Goal: Task Accomplishment & Management: Use online tool/utility

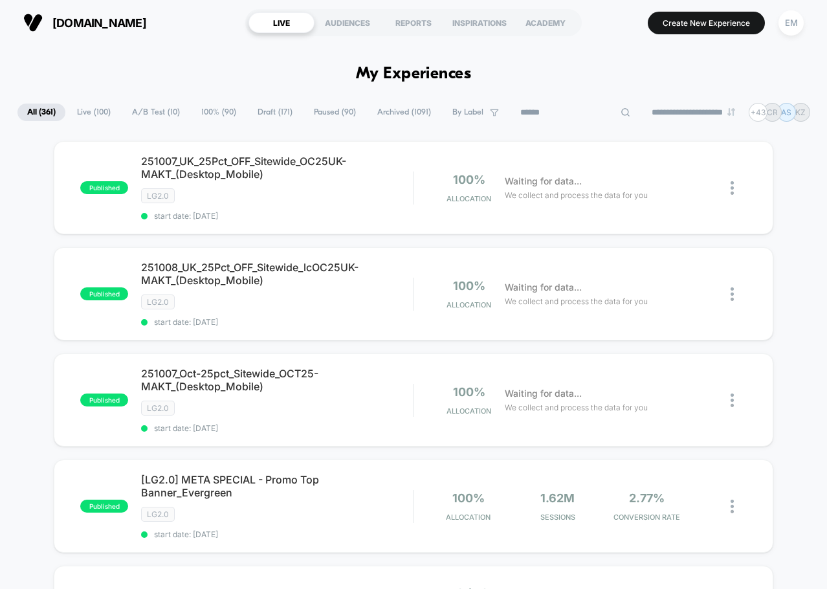
click at [554, 111] on input at bounding box center [575, 113] width 129 height 16
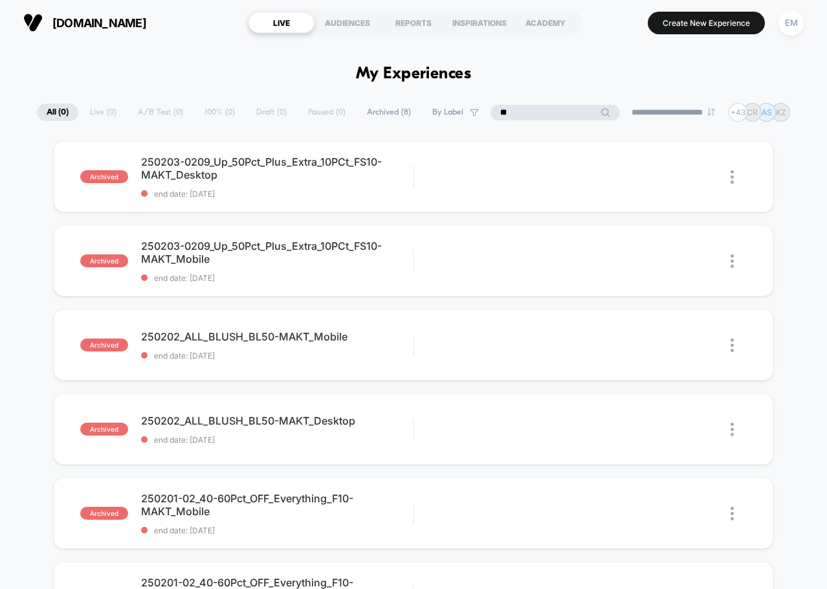
type input "*"
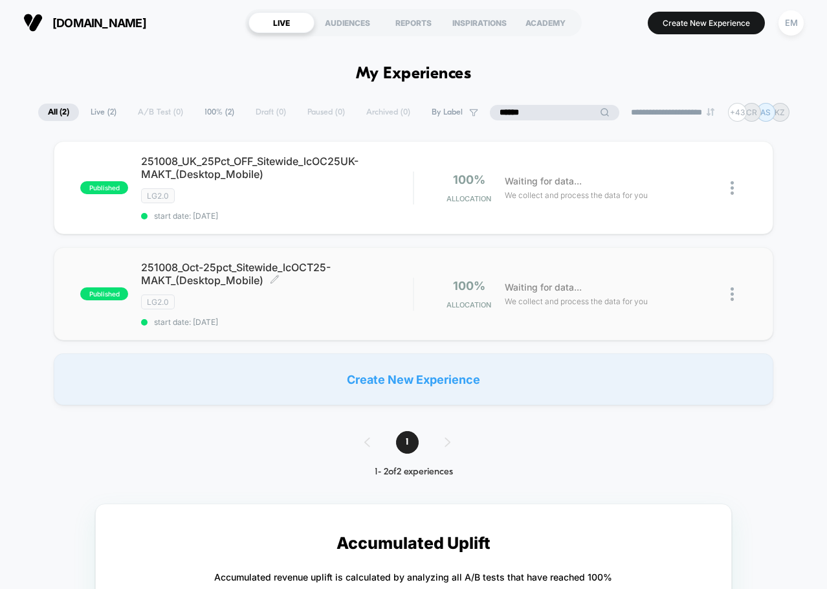
type input "******"
click at [311, 309] on div "251008_Oct-25pct_Sitewide_lcOCT25-MAKT_(Desktop_Mobile) Click to edit experienc…" at bounding box center [277, 294] width 272 height 66
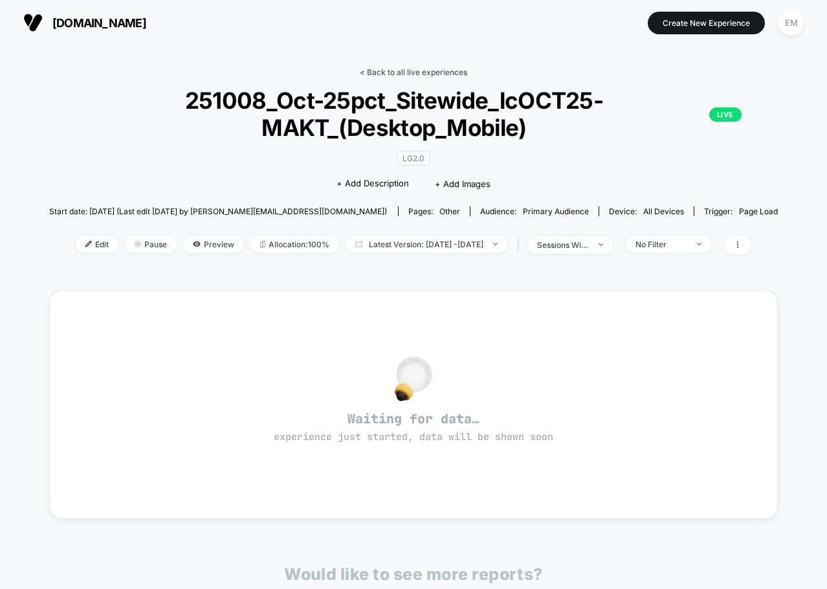
click at [410, 69] on link "< Back to all live experiences" at bounding box center [413, 72] width 107 height 10
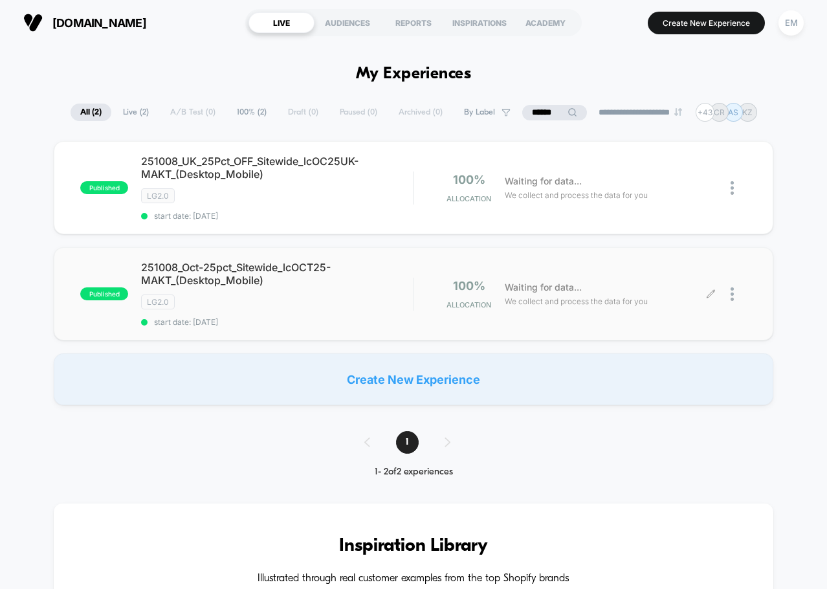
click at [738, 291] on div at bounding box center [739, 294] width 16 height 30
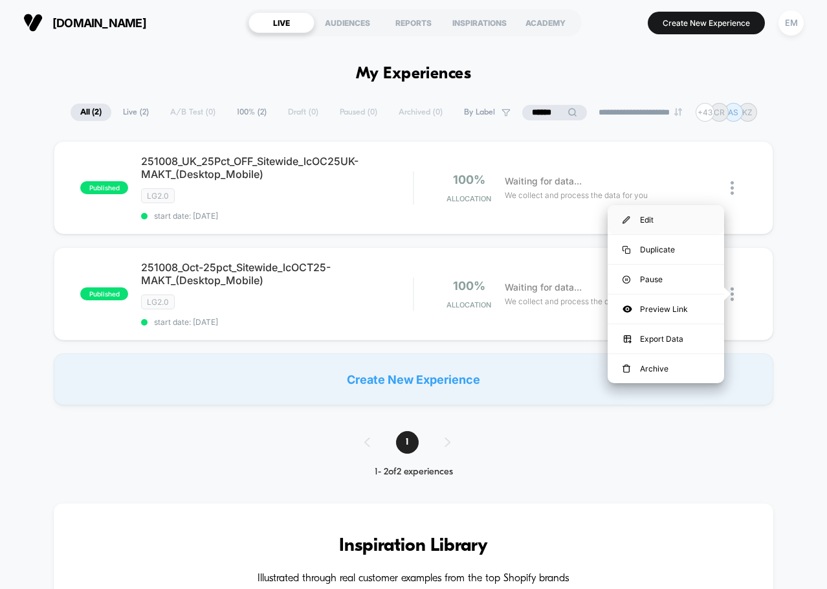
click at [647, 217] on div "Edit" at bounding box center [666, 219] width 117 height 29
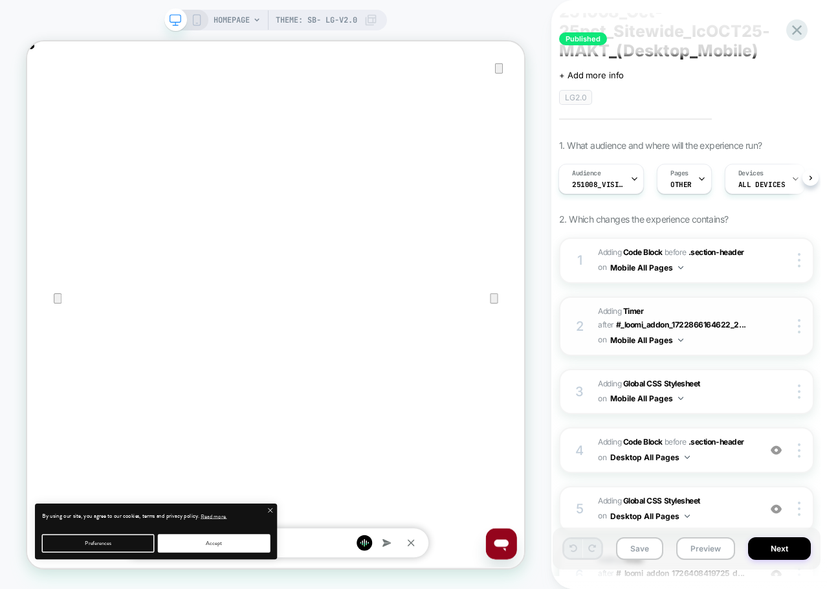
scroll to position [65, 0]
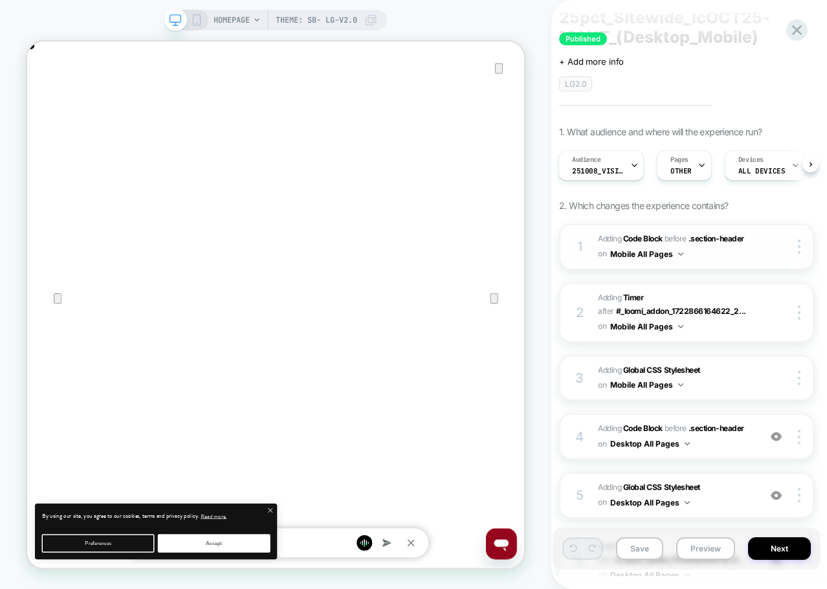
click at [693, 260] on span "Adding Code Block BEFORE .section-header .section-header on Mobile All Pages" at bounding box center [675, 247] width 155 height 30
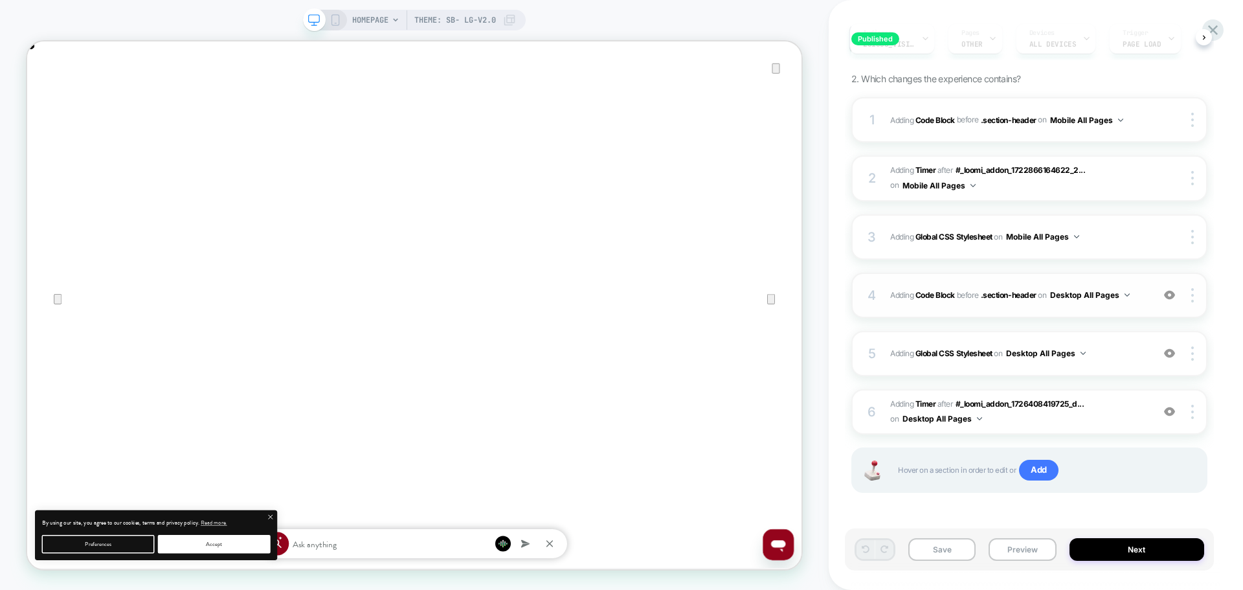
click at [827, 310] on div "4 Adding Code Block BEFORE .section-header .section-header on Desktop All Pages…" at bounding box center [1029, 295] width 356 height 45
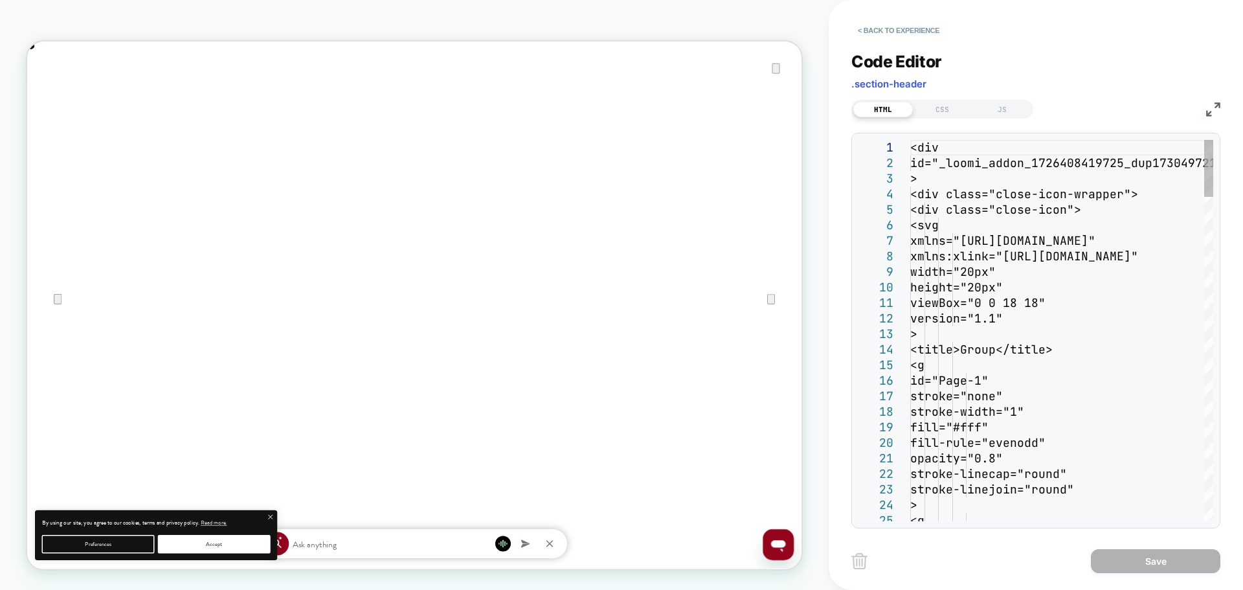
scroll to position [0, 1033]
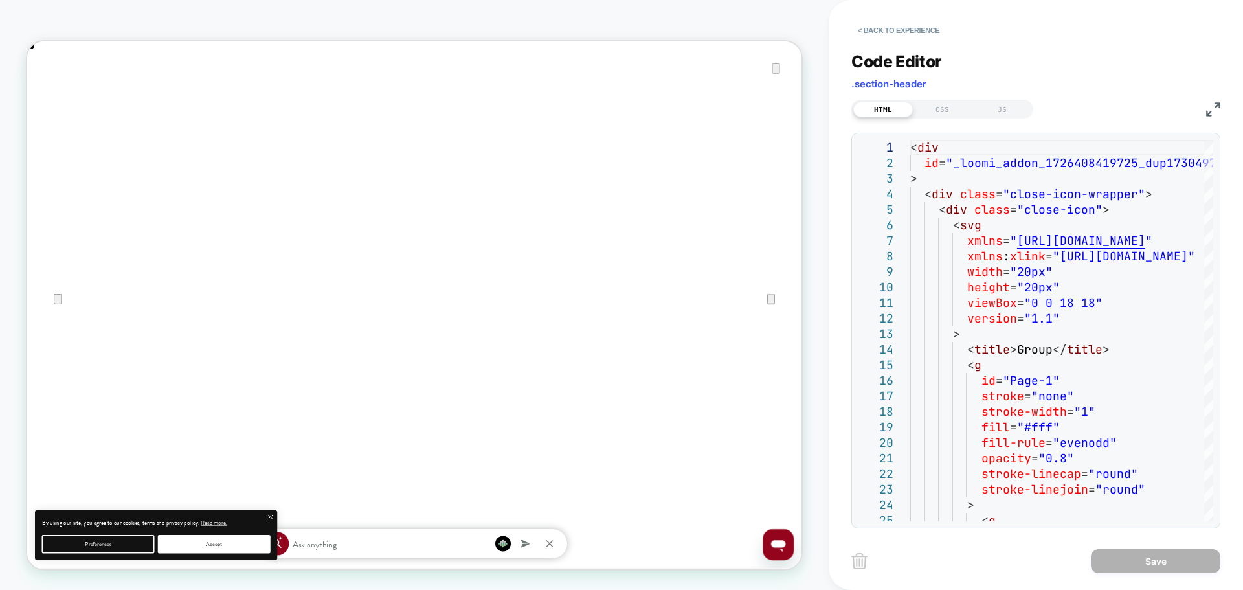
click at [827, 104] on img at bounding box center [1213, 109] width 14 height 14
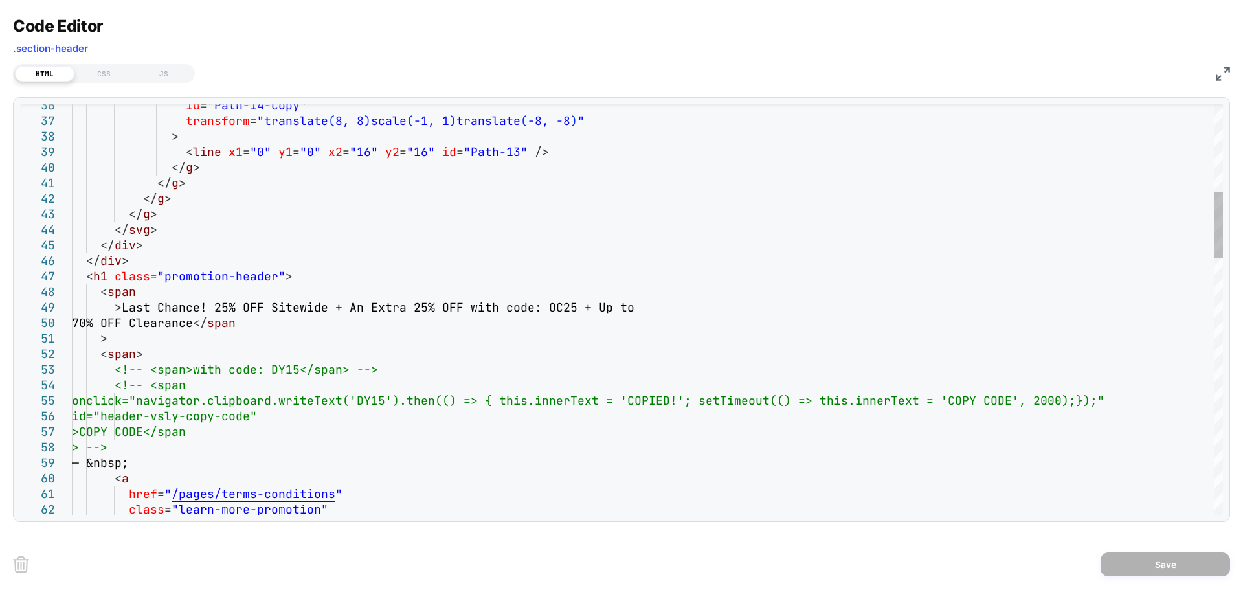
scroll to position [0, 0]
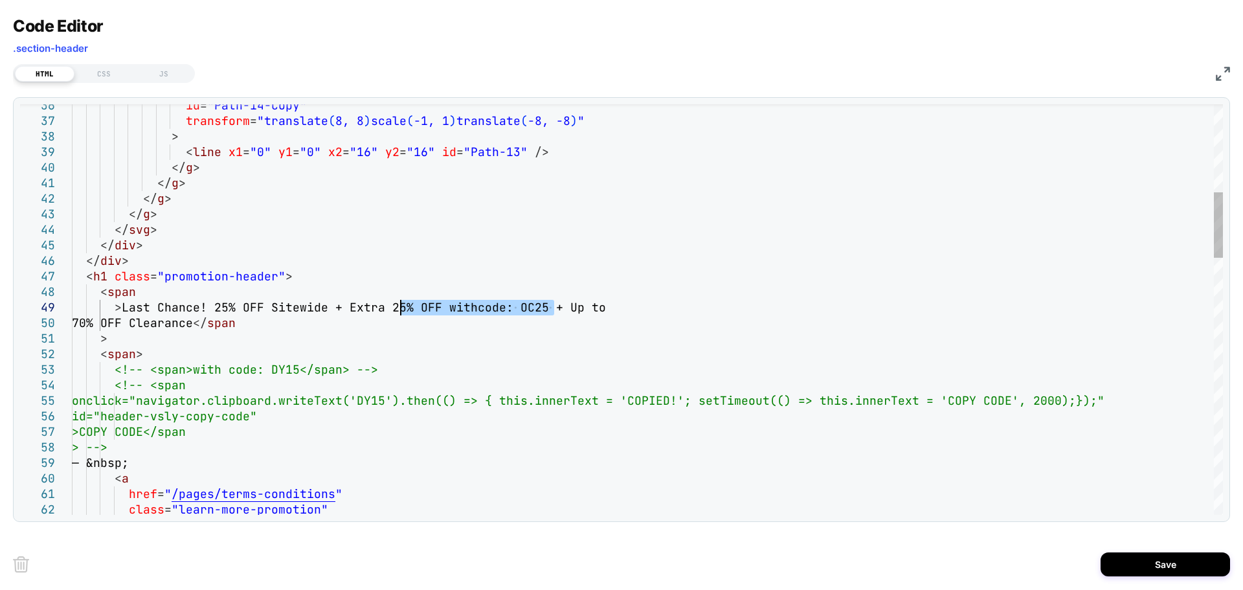
scroll to position [0, 0]
drag, startPoint x: 552, startPoint y: 310, endPoint x: 231, endPoint y: 324, distance: 321.4
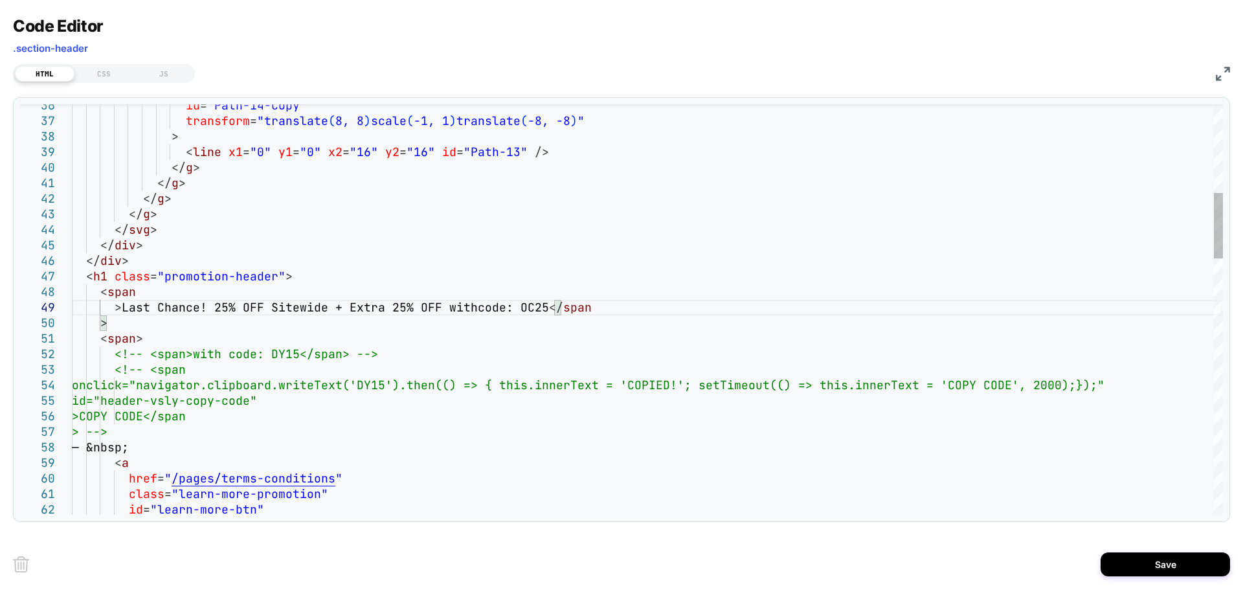
type textarea "**********"
click at [827, 562] on button "Save" at bounding box center [1165, 564] width 129 height 24
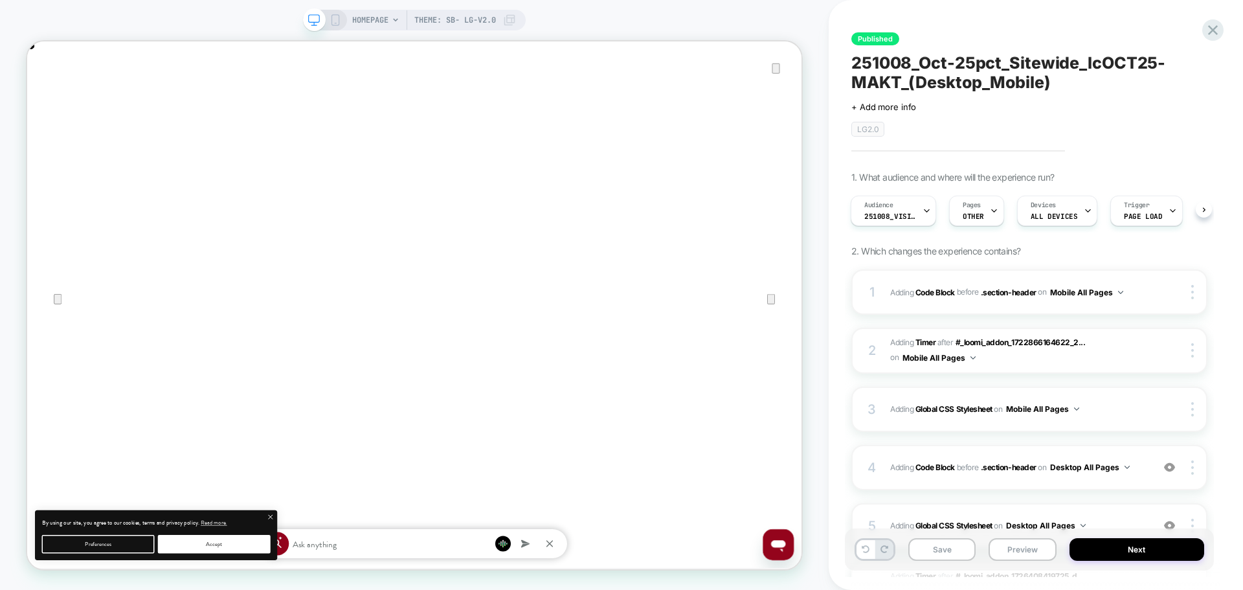
scroll to position [0, 2065]
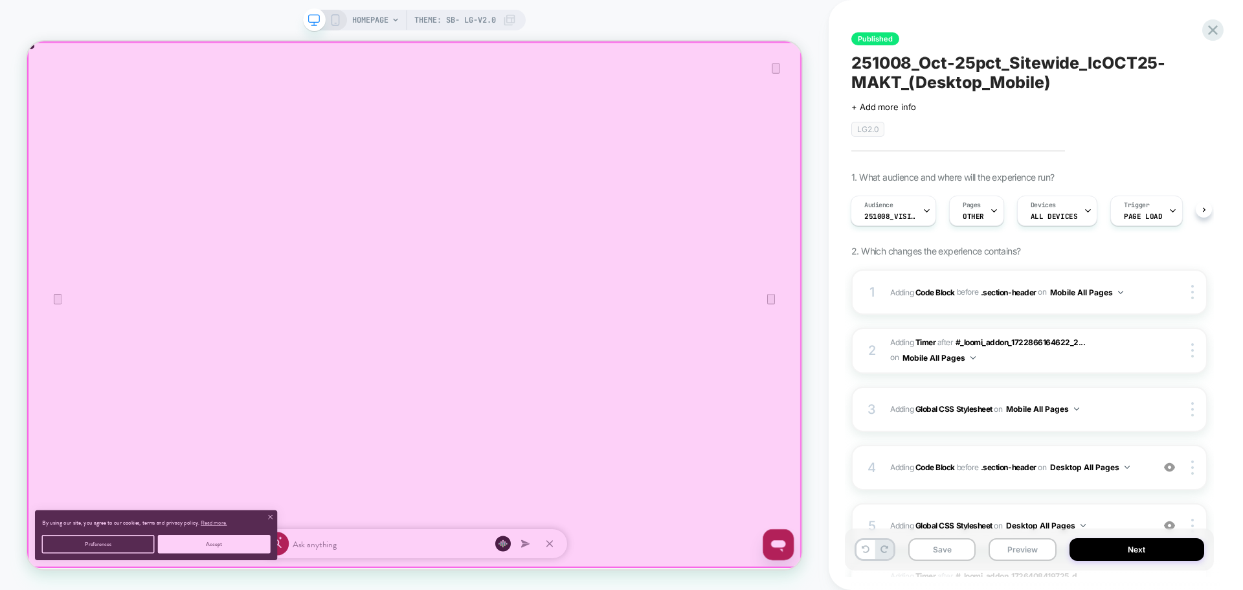
click at [827, 63] on div at bounding box center [543, 392] width 1030 height 699
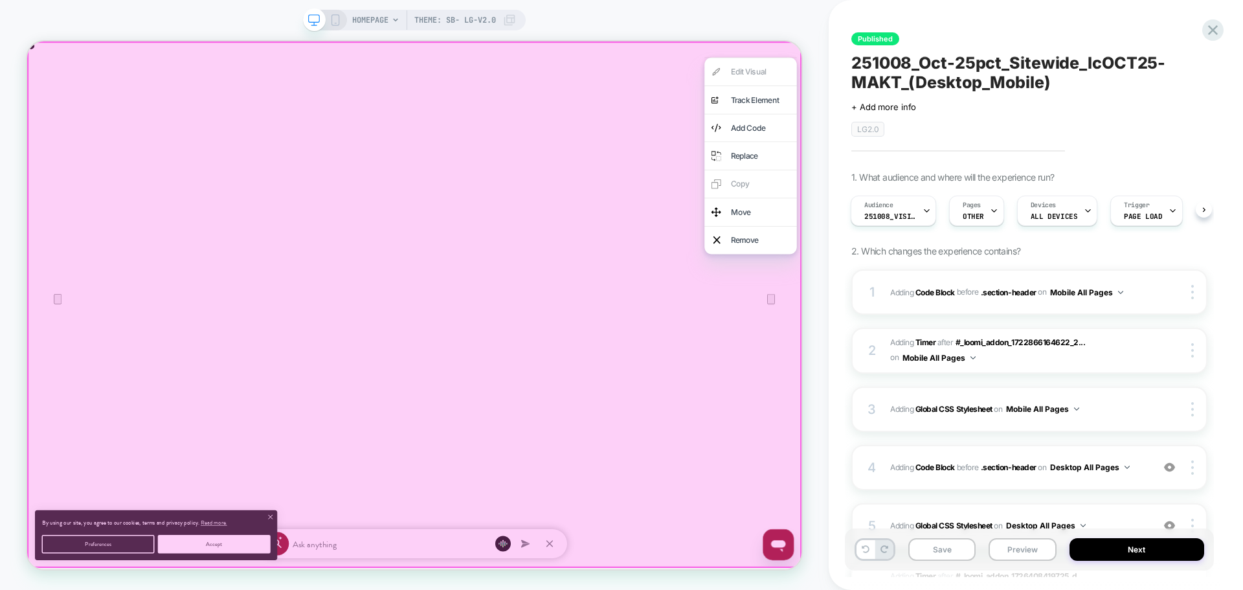
click at [530, 98] on div at bounding box center [543, 392] width 1033 height 702
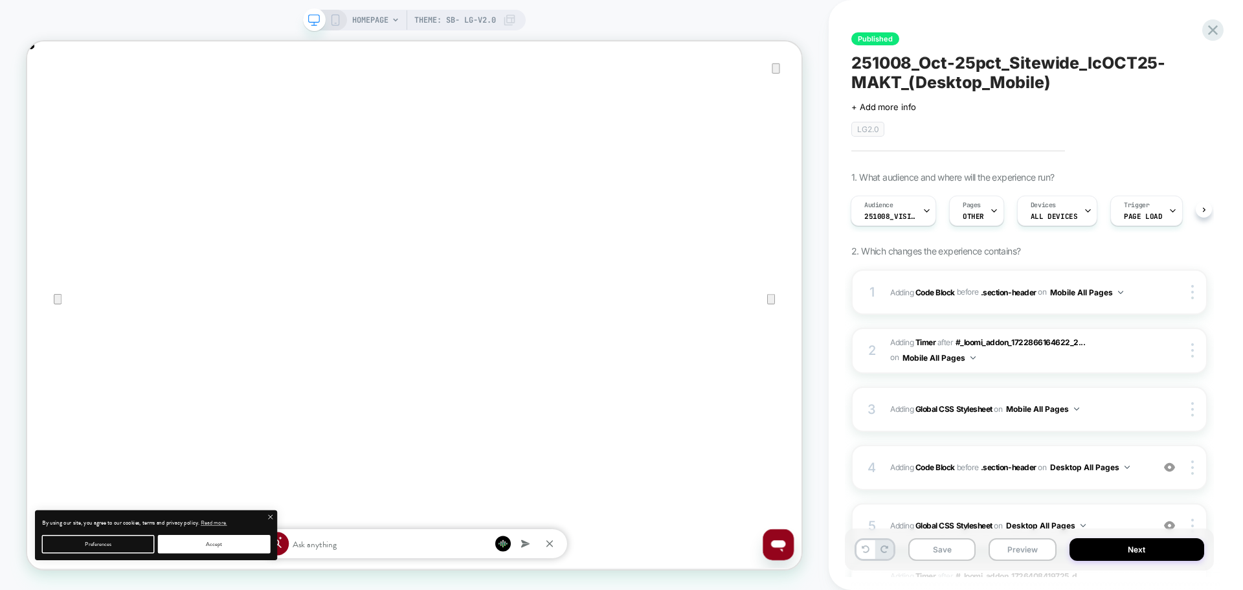
click at [335, 25] on icon at bounding box center [336, 20] width 12 height 12
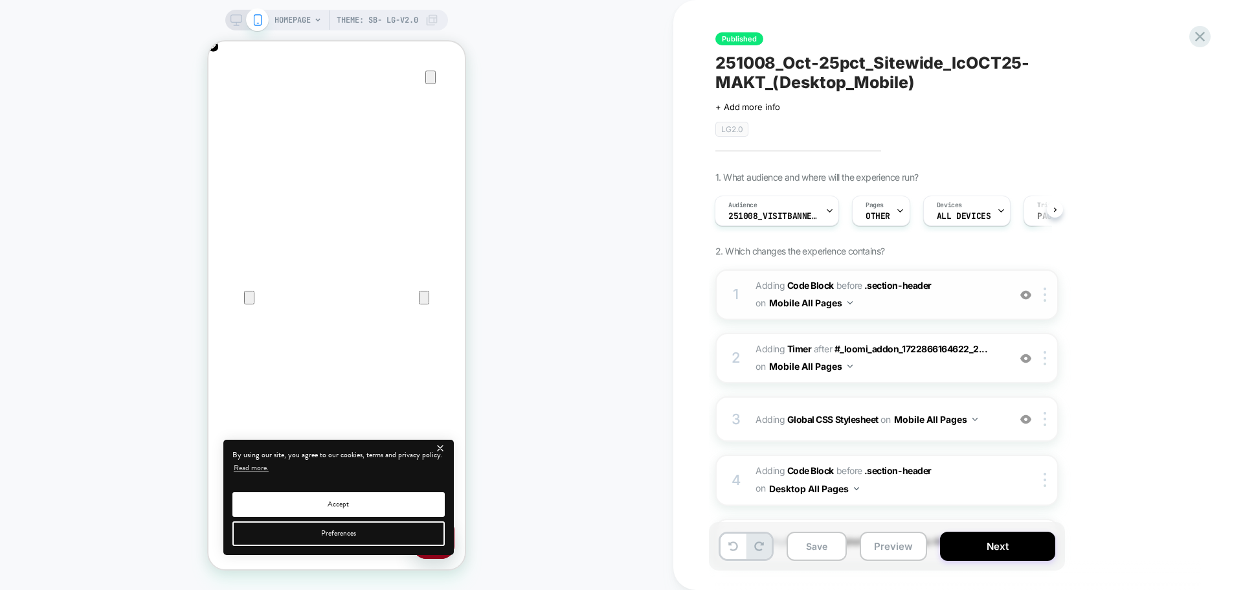
scroll to position [0, 513]
click at [827, 308] on span "Adding Code Block BEFORE .section-header .section-header on Mobile All Pages" at bounding box center [879, 294] width 247 height 35
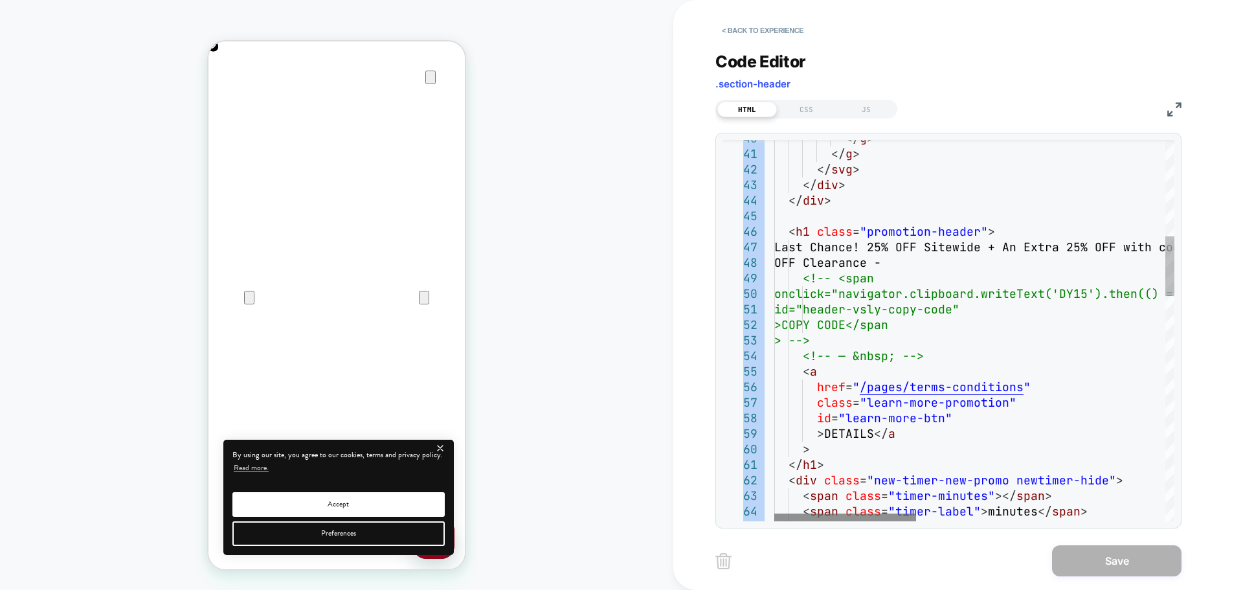
drag, startPoint x: 794, startPoint y: 521, endPoint x: 834, endPoint y: 518, distance: 40.3
click at [827, 518] on div "40 41 42 43 44 45 46 47 48 49 50 51 52 53 54 55 56 57 58 59 60 61 62 63 64 65 <…" at bounding box center [948, 331] width 466 height 396
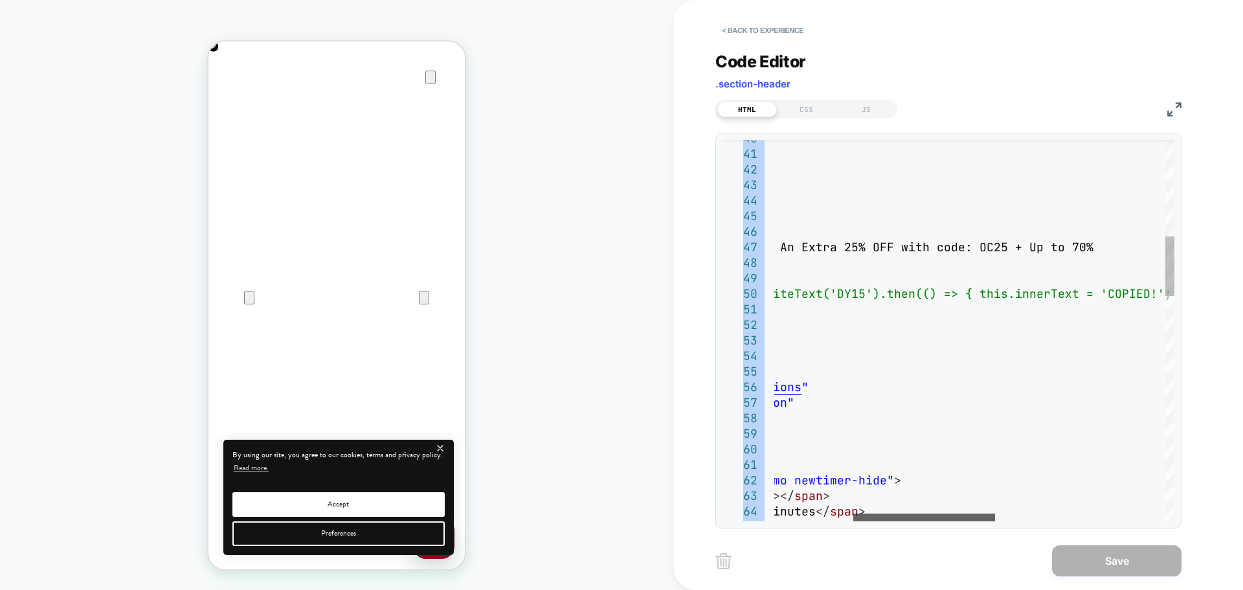
scroll to position [0, 0]
click at [827, 515] on div at bounding box center [924, 517] width 142 height 8
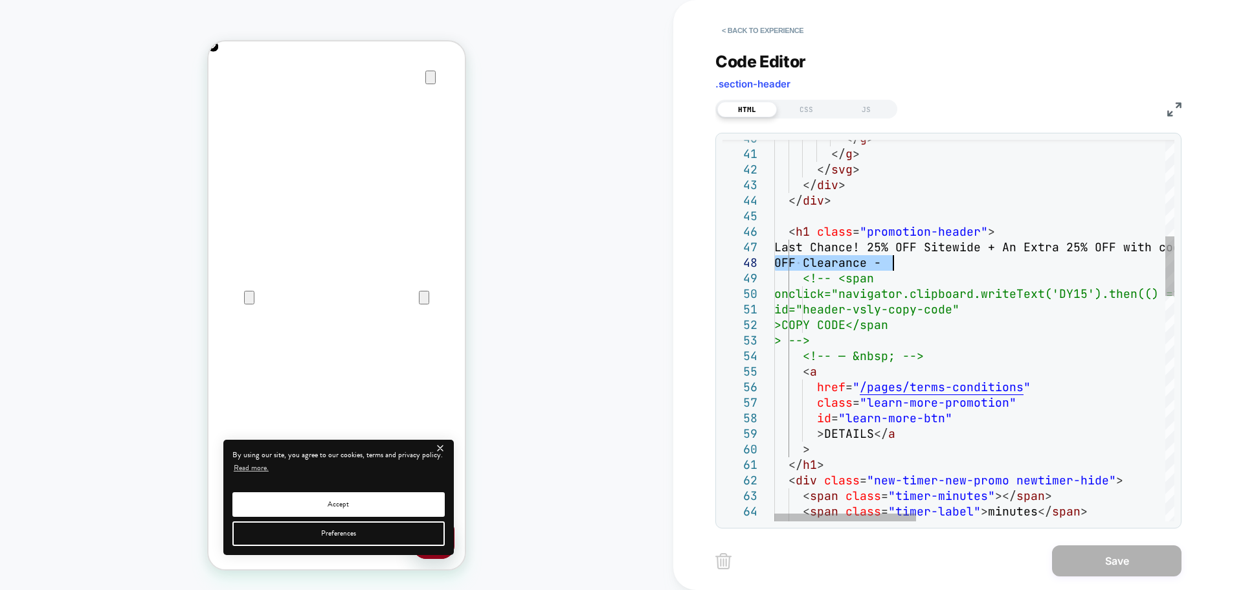
drag, startPoint x: 1026, startPoint y: 249, endPoint x: 892, endPoint y: 263, distance: 135.4
type textarea "**********"
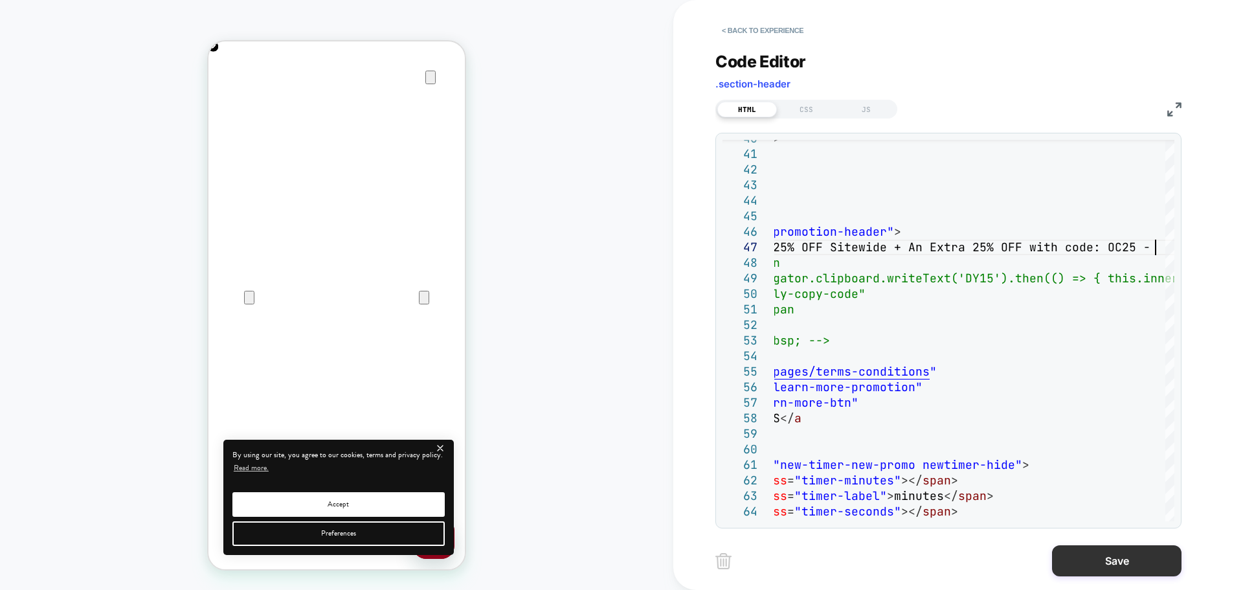
scroll to position [0, 256]
click at [827, 562] on button "Save" at bounding box center [1116, 560] width 129 height 31
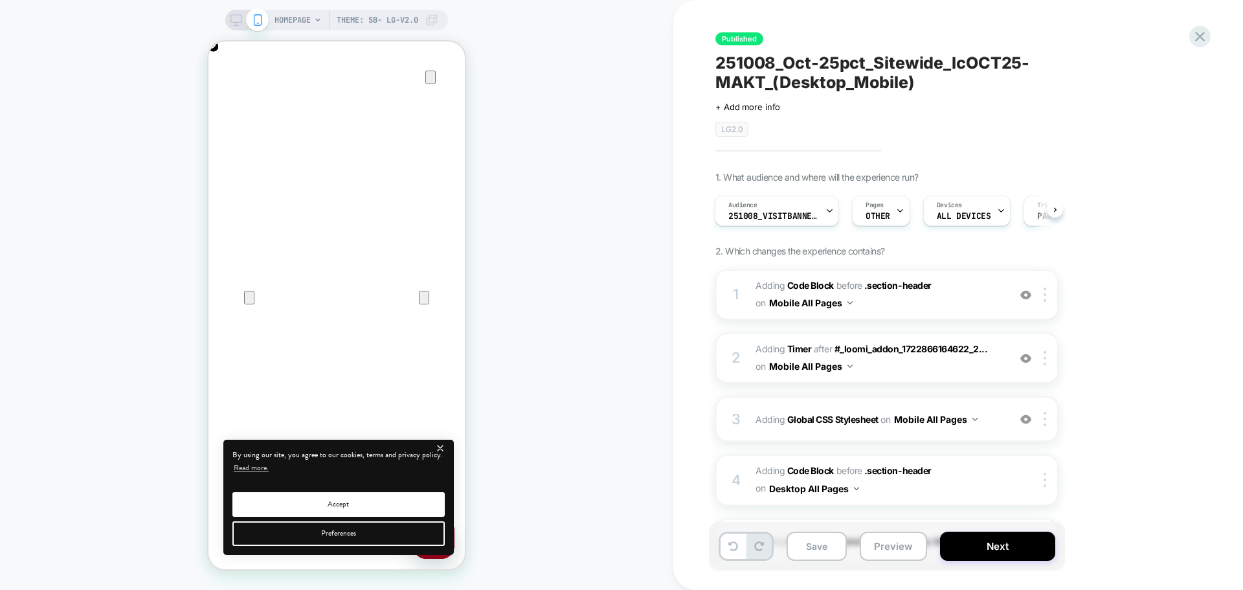
scroll to position [0, 513]
click at [240, 22] on rect at bounding box center [236, 18] width 11 height 7
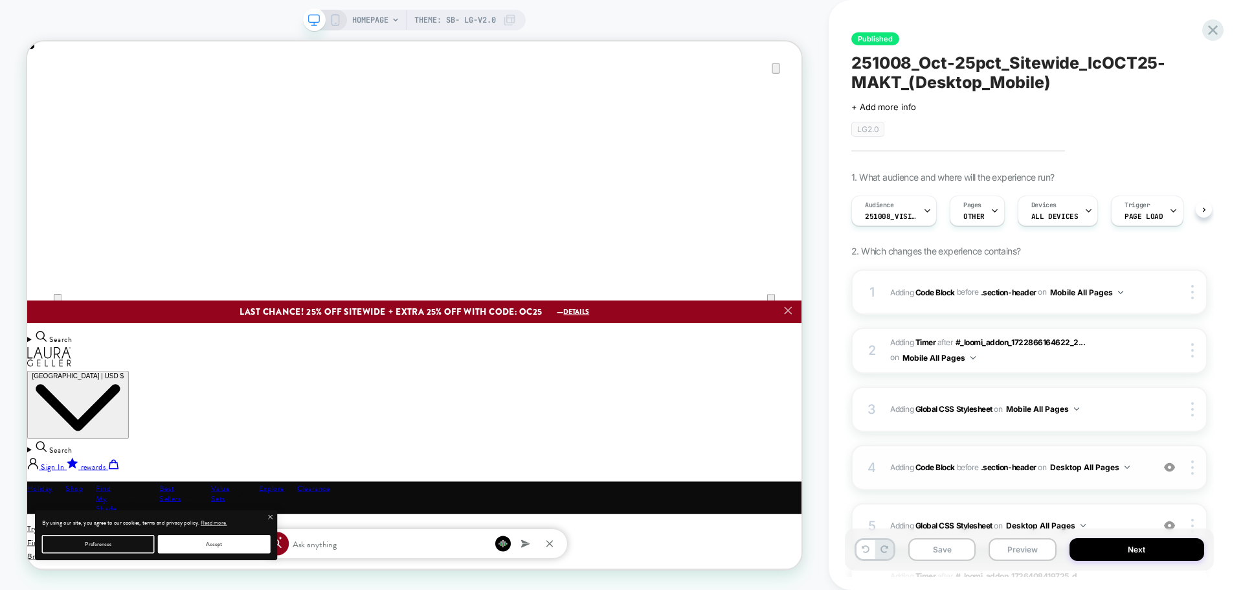
scroll to position [0, 1]
click at [827, 479] on div "4 Adding Code Block BEFORE .section-header .section-header on Desktop All Pages…" at bounding box center [1029, 467] width 356 height 45
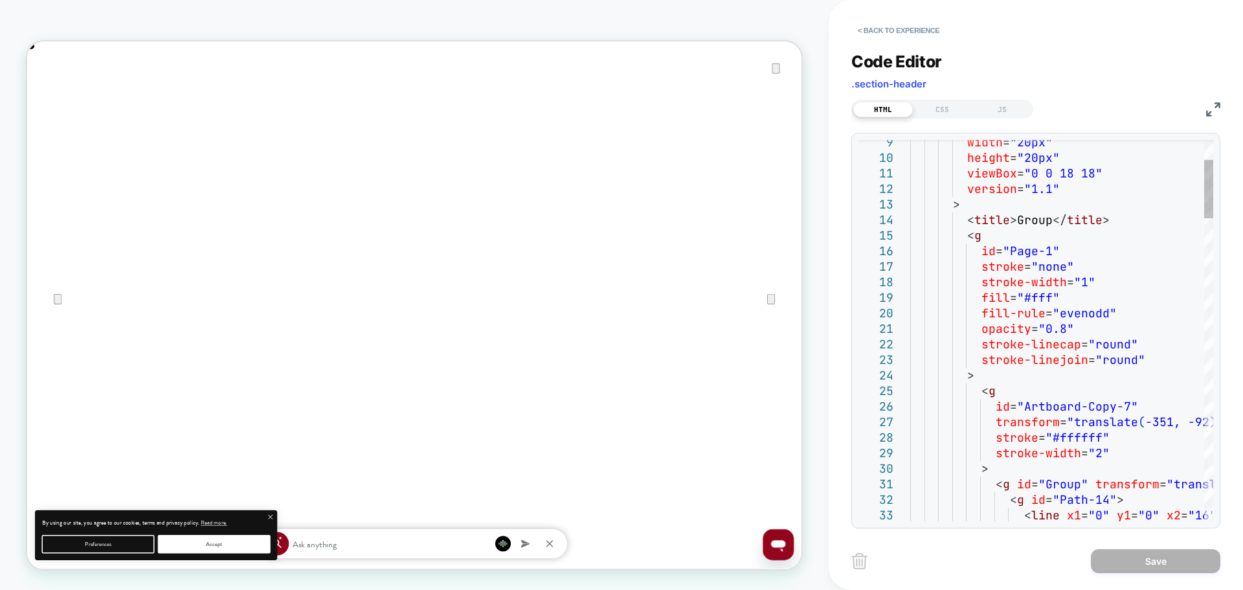
scroll to position [0, 0]
click at [827, 109] on img at bounding box center [1213, 109] width 14 height 14
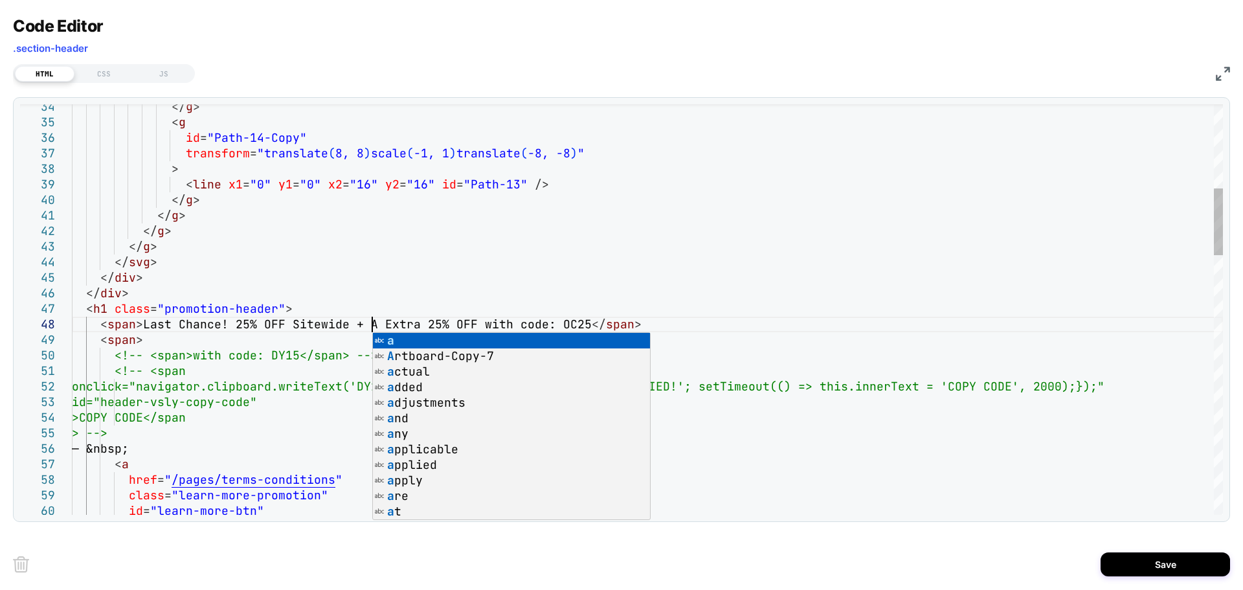
scroll to position [0, 2065]
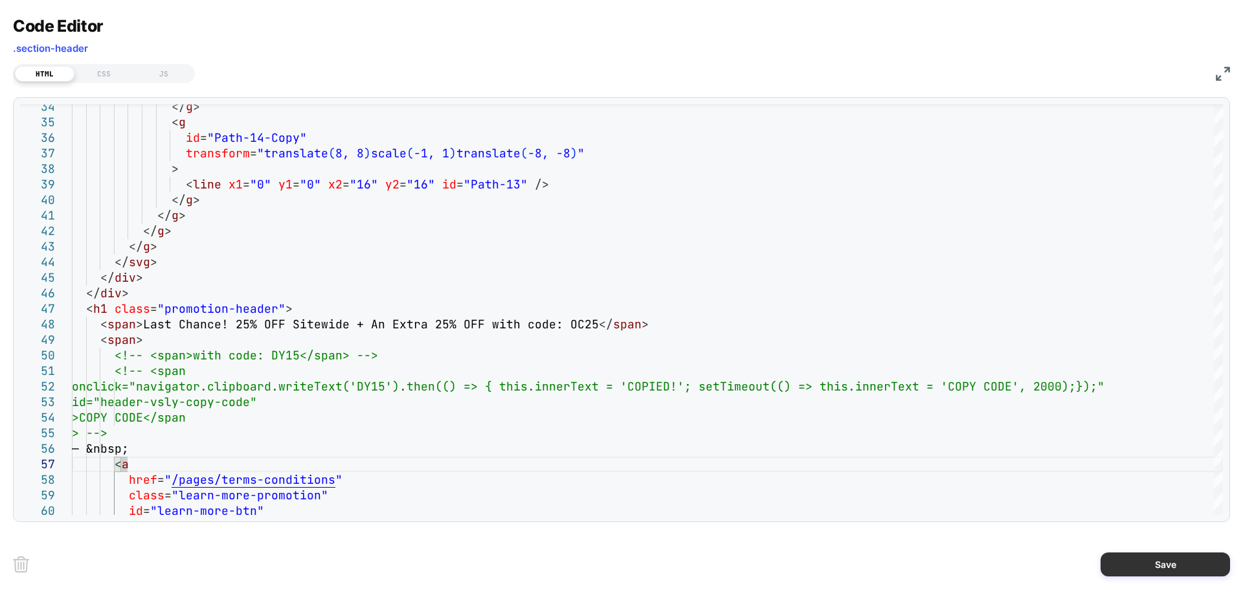
type textarea "**********"
click at [827, 561] on button "Save" at bounding box center [1165, 564] width 129 height 24
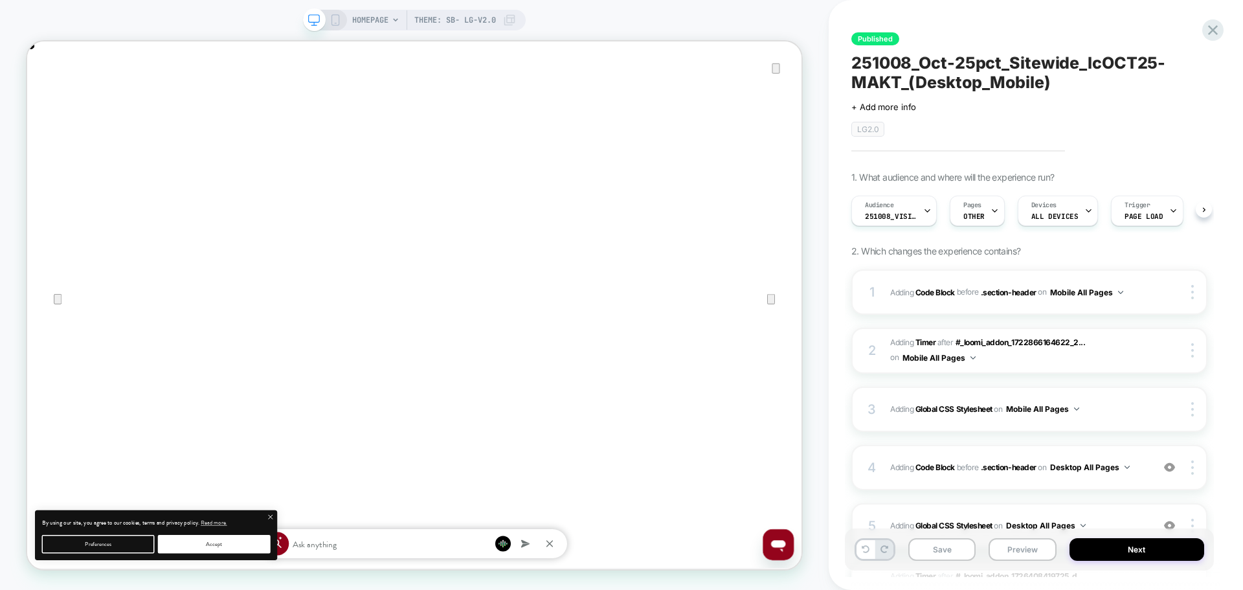
scroll to position [0, 1]
click at [827, 550] on button "Next" at bounding box center [1137, 549] width 135 height 23
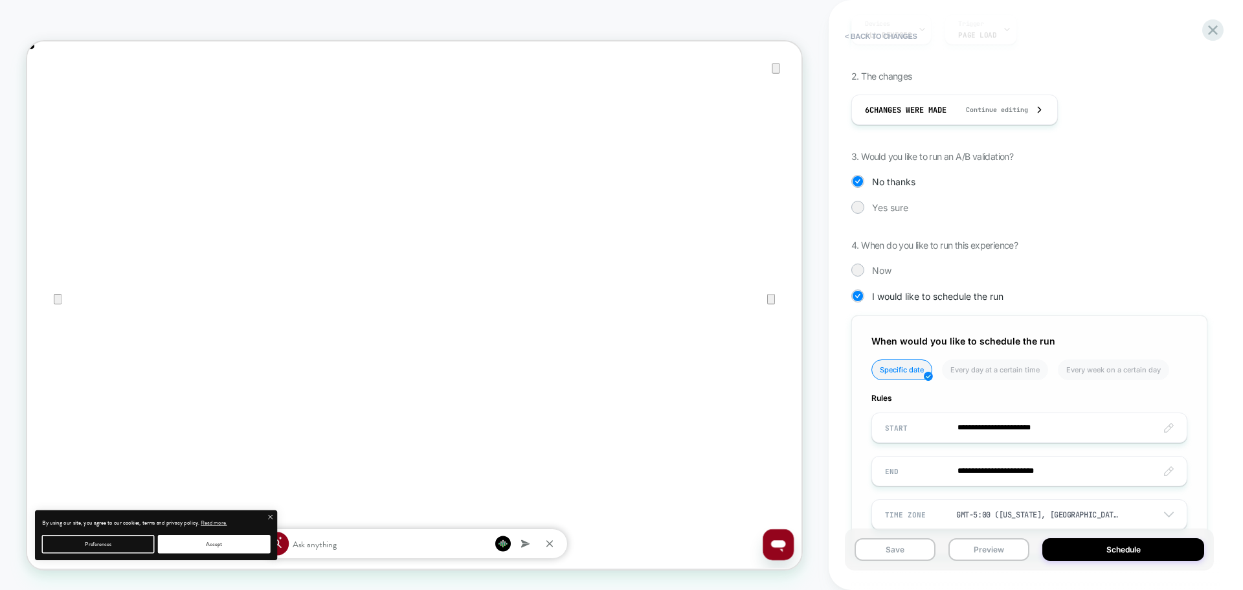
scroll to position [295, 0]
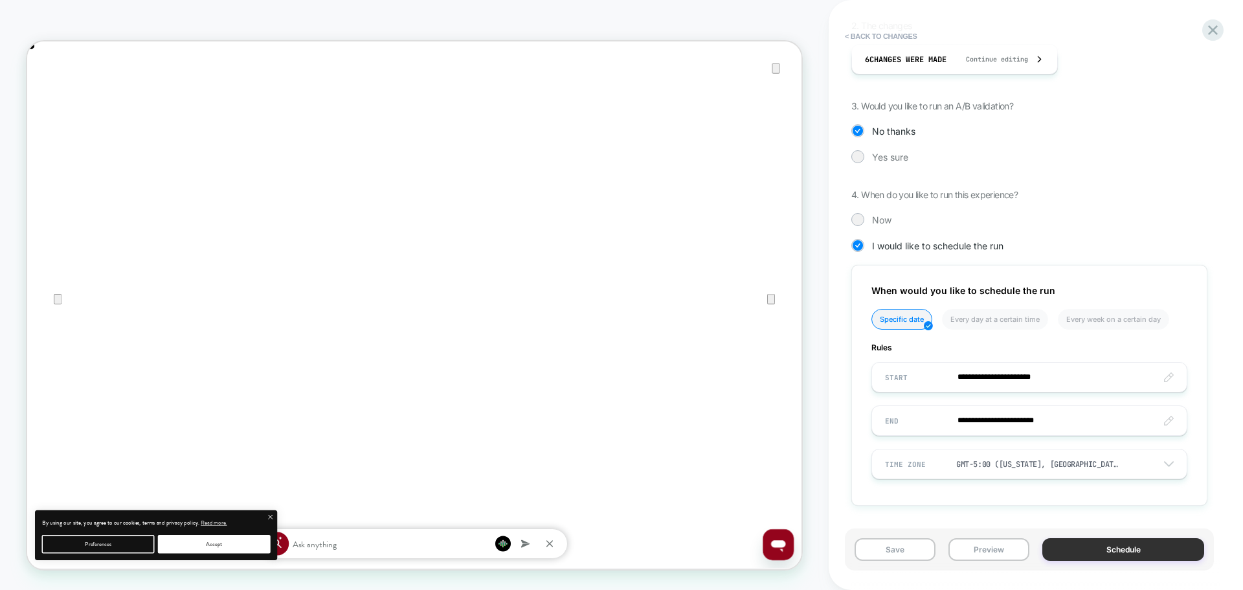
click at [827, 539] on button "Schedule" at bounding box center [1123, 549] width 162 height 23
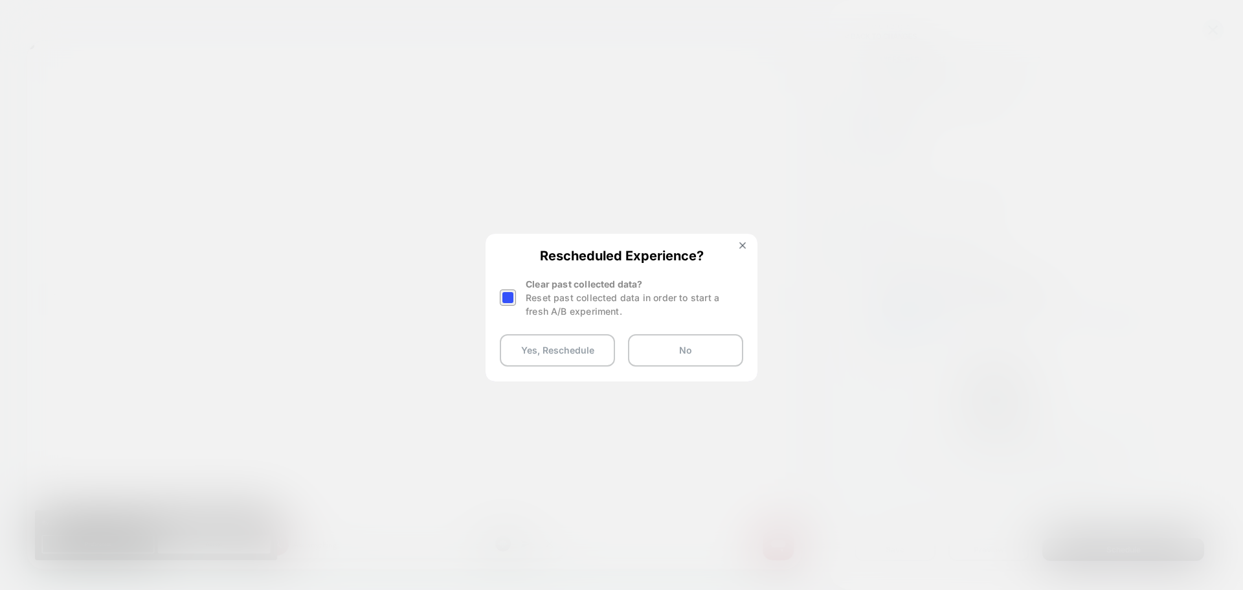
click at [502, 297] on div at bounding box center [508, 297] width 16 height 16
click at [536, 355] on button "Yes, Reschedule" at bounding box center [557, 350] width 115 height 32
